Goal: Transaction & Acquisition: Purchase product/service

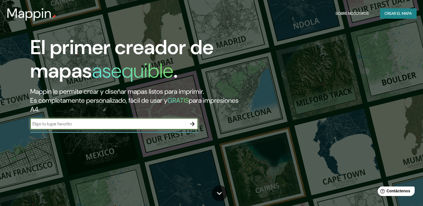
click at [151, 124] on input "text" at bounding box center [108, 124] width 157 height 6
paste input "Quecholac"
type input "Quecholac"
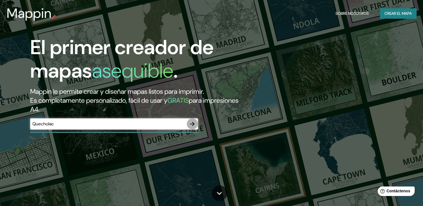
click at [193, 125] on icon "button" at bounding box center [192, 124] width 4 height 4
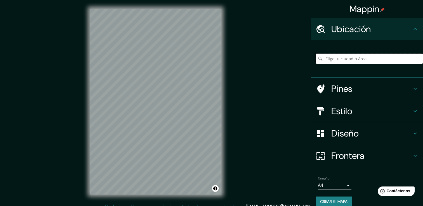
click at [338, 58] on input "Elige tu ciudad o área" at bounding box center [369, 59] width 107 height 10
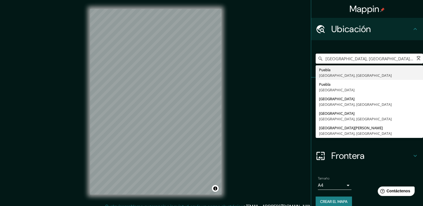
paste input "[GEOGRAPHIC_DATA][PERSON_NAME], 75460 Quecholac, Pue."
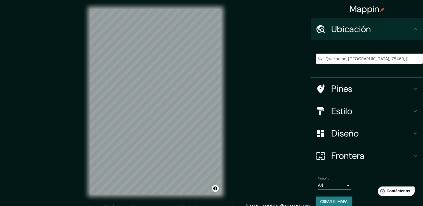
scroll to position [7, 0]
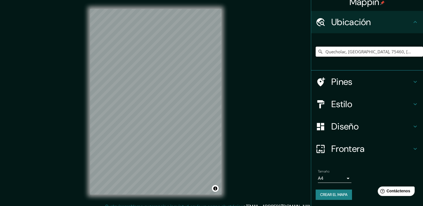
type input "Quecholac, [GEOGRAPHIC_DATA], 75460, [GEOGRAPHIC_DATA]"
click at [320, 195] on font "Crear el mapa" at bounding box center [333, 194] width 27 height 7
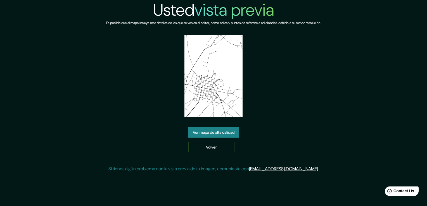
click at [222, 133] on link "Ver mapa de alta calidad" at bounding box center [213, 132] width 51 height 10
